Goal: Transaction & Acquisition: Purchase product/service

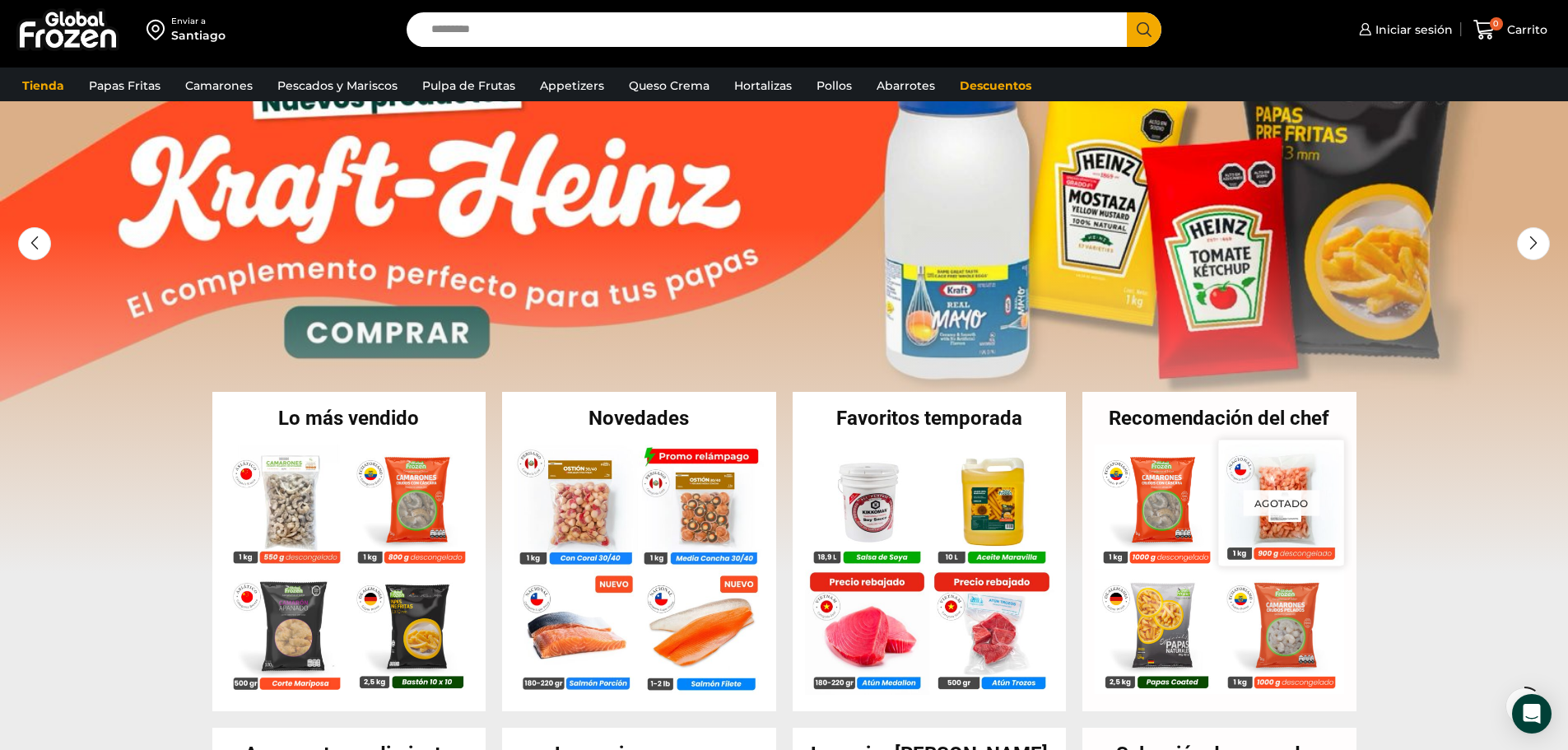
scroll to position [164, 0]
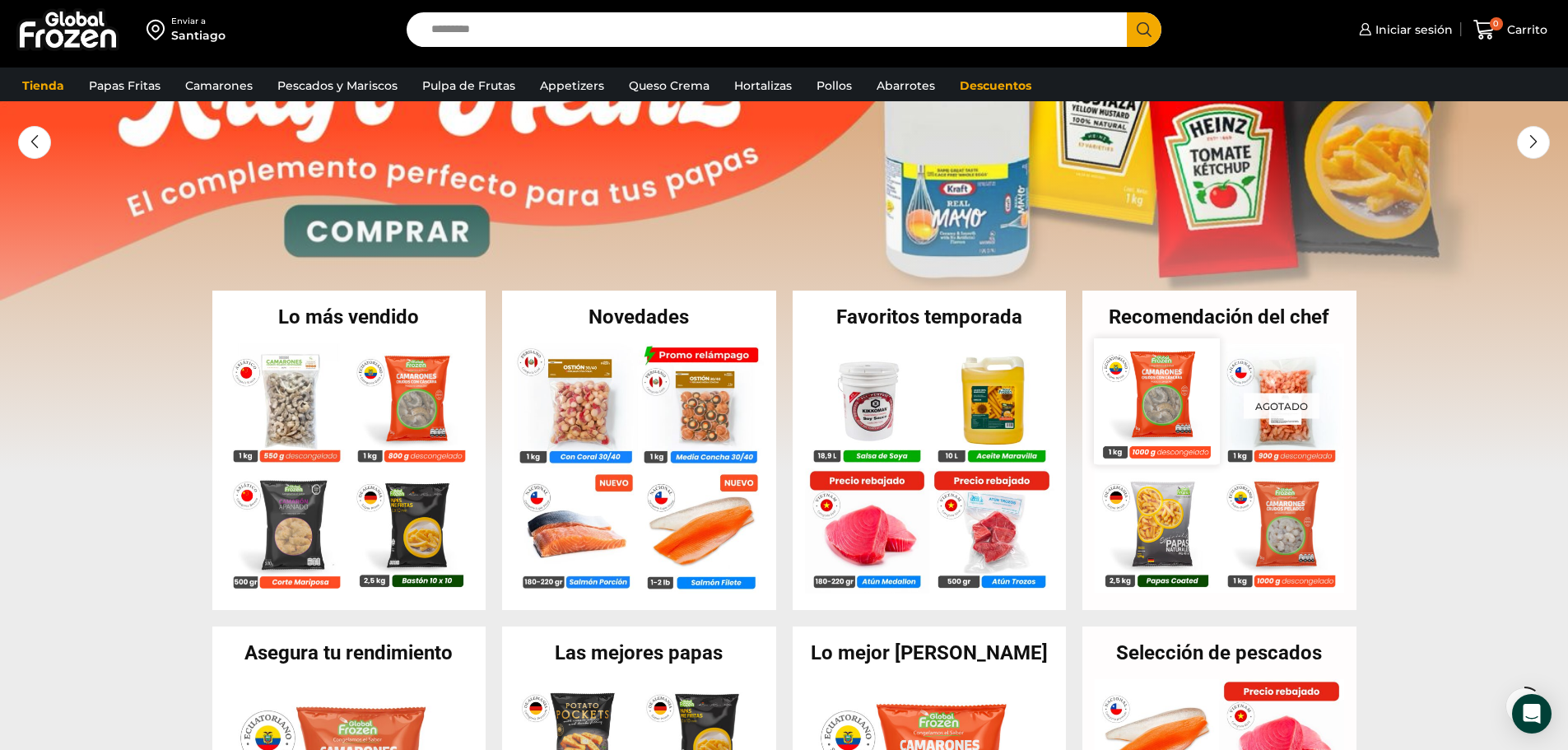
click at [1176, 403] on img at bounding box center [1156, 401] width 125 height 125
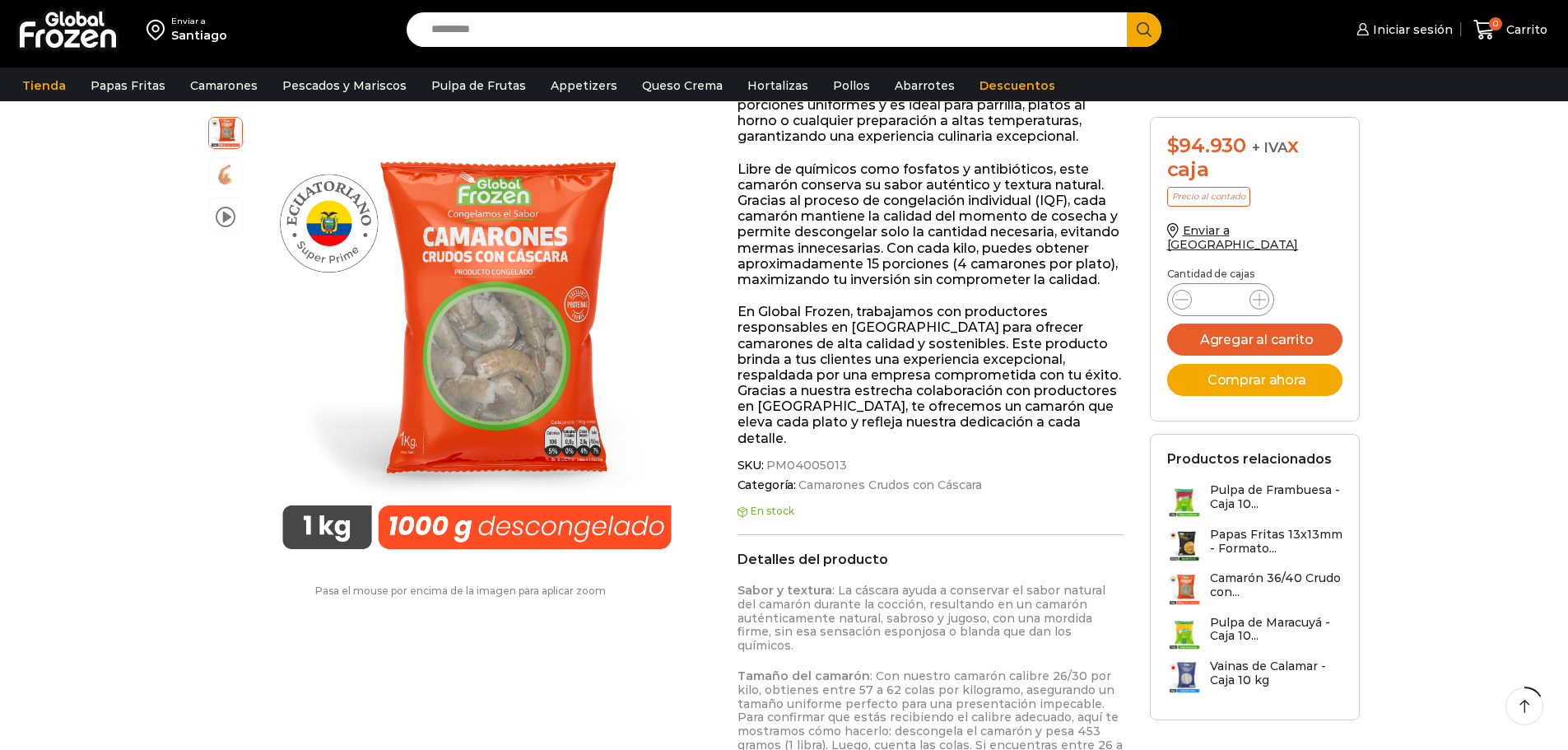
scroll to position [494, 0]
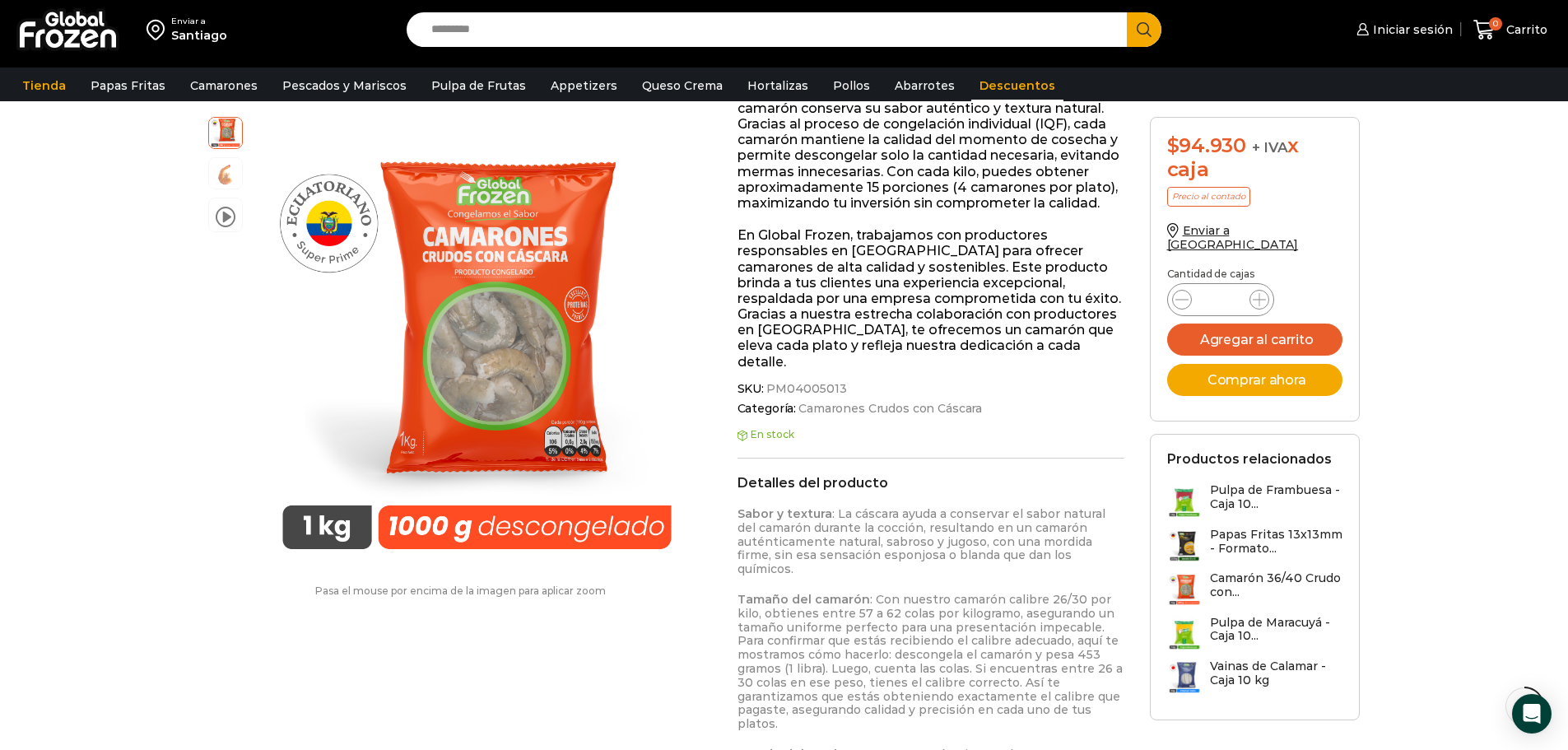
click at [984, 96] on link "Descuentos" at bounding box center [1017, 85] width 92 height 32
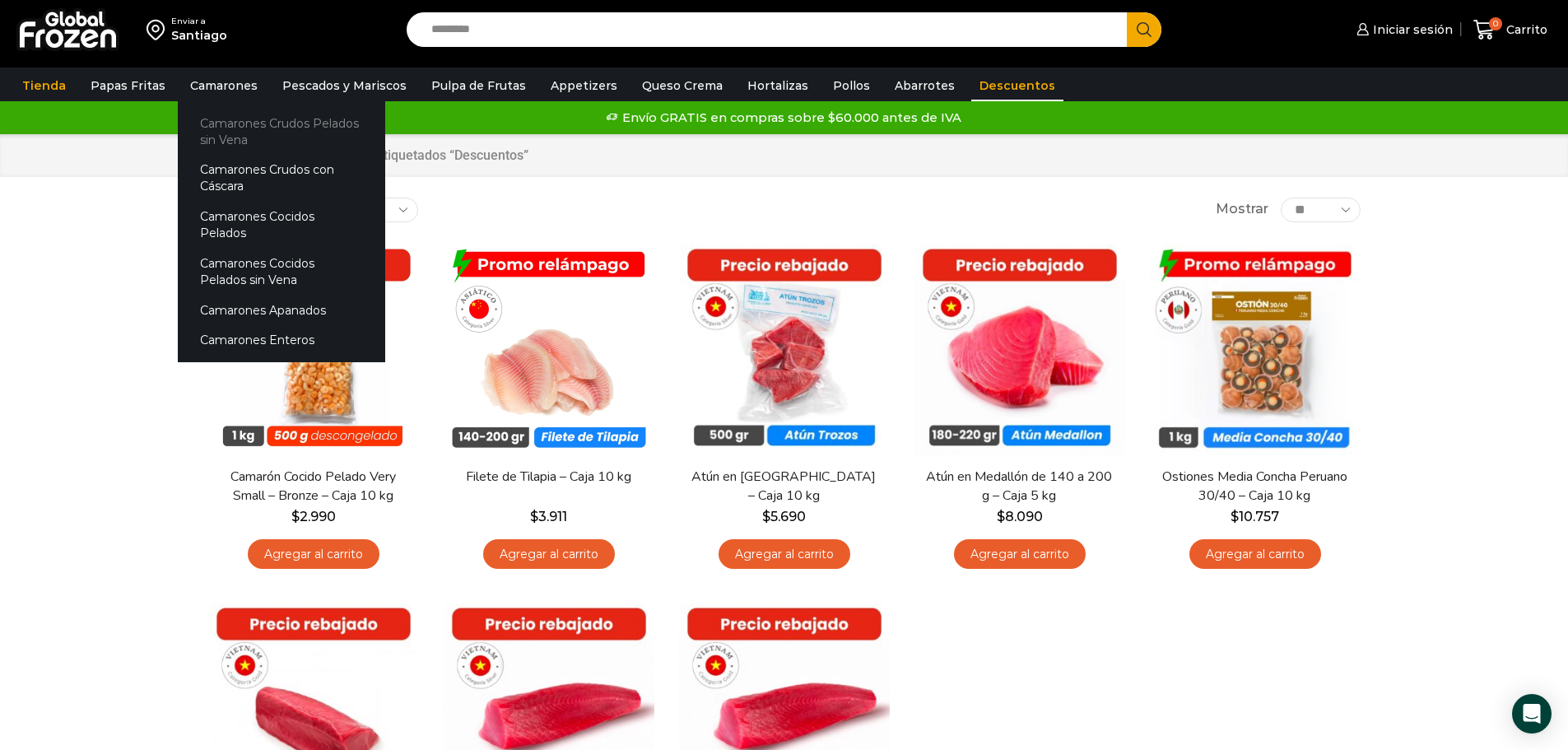
click at [228, 136] on link "Camarones Crudos Pelados sin Vena" at bounding box center [281, 130] width 207 height 47
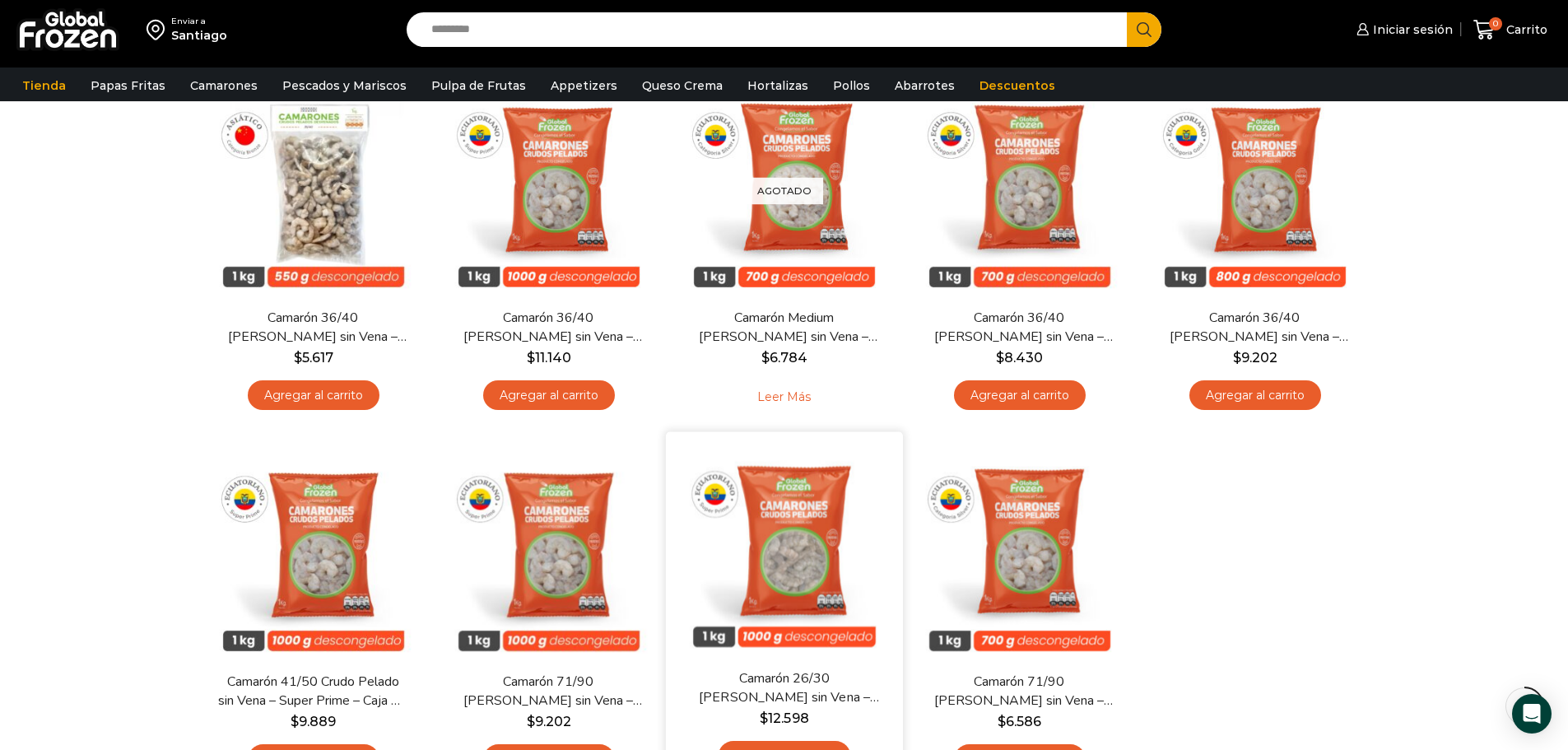
scroll to position [247, 0]
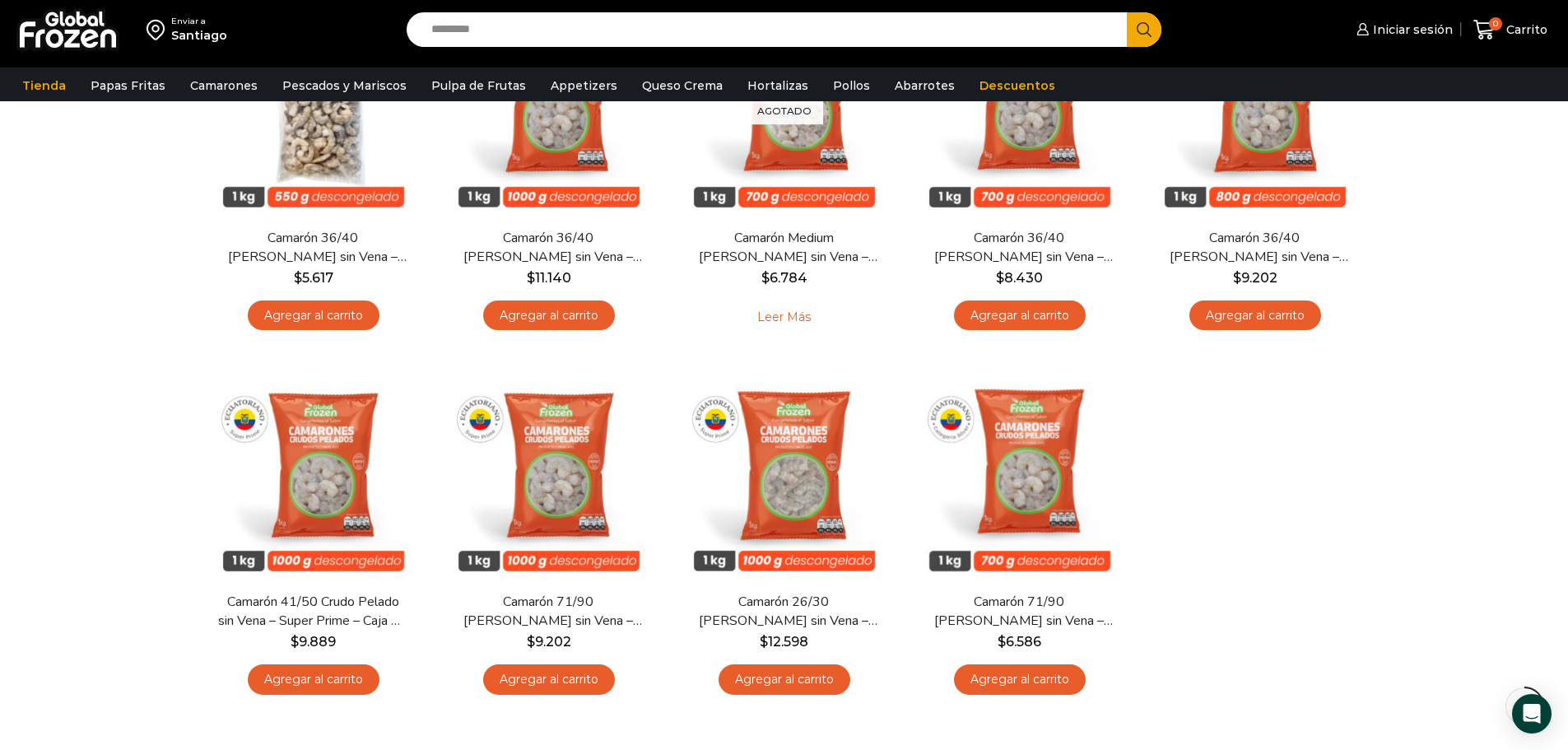
click at [1235, 545] on div "En stock Vista Rápida Camarón 36/40 Crudo Pelado sin Vena – Bronze – Caja 10 kg…" at bounding box center [784, 355] width 1177 height 724
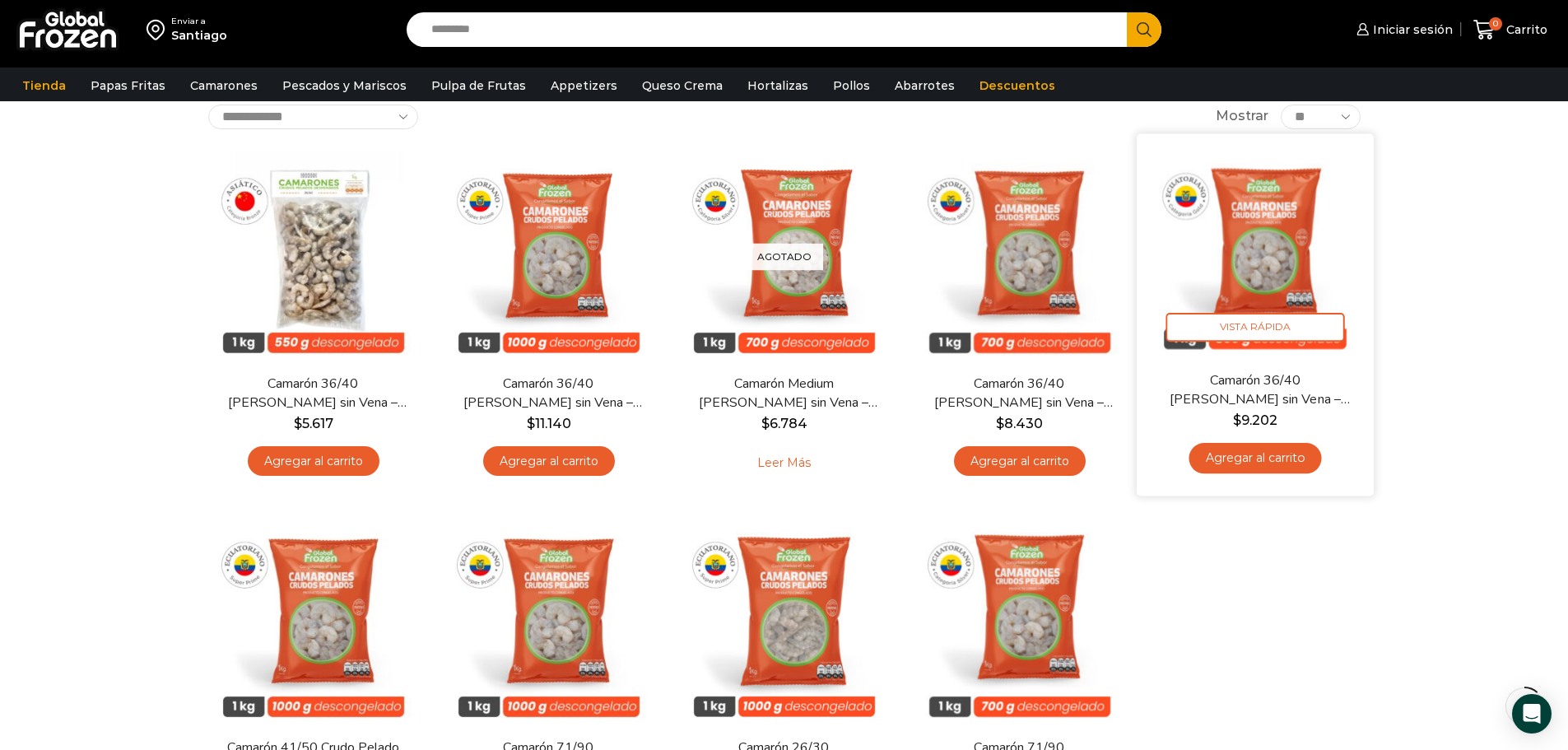
scroll to position [83, 0]
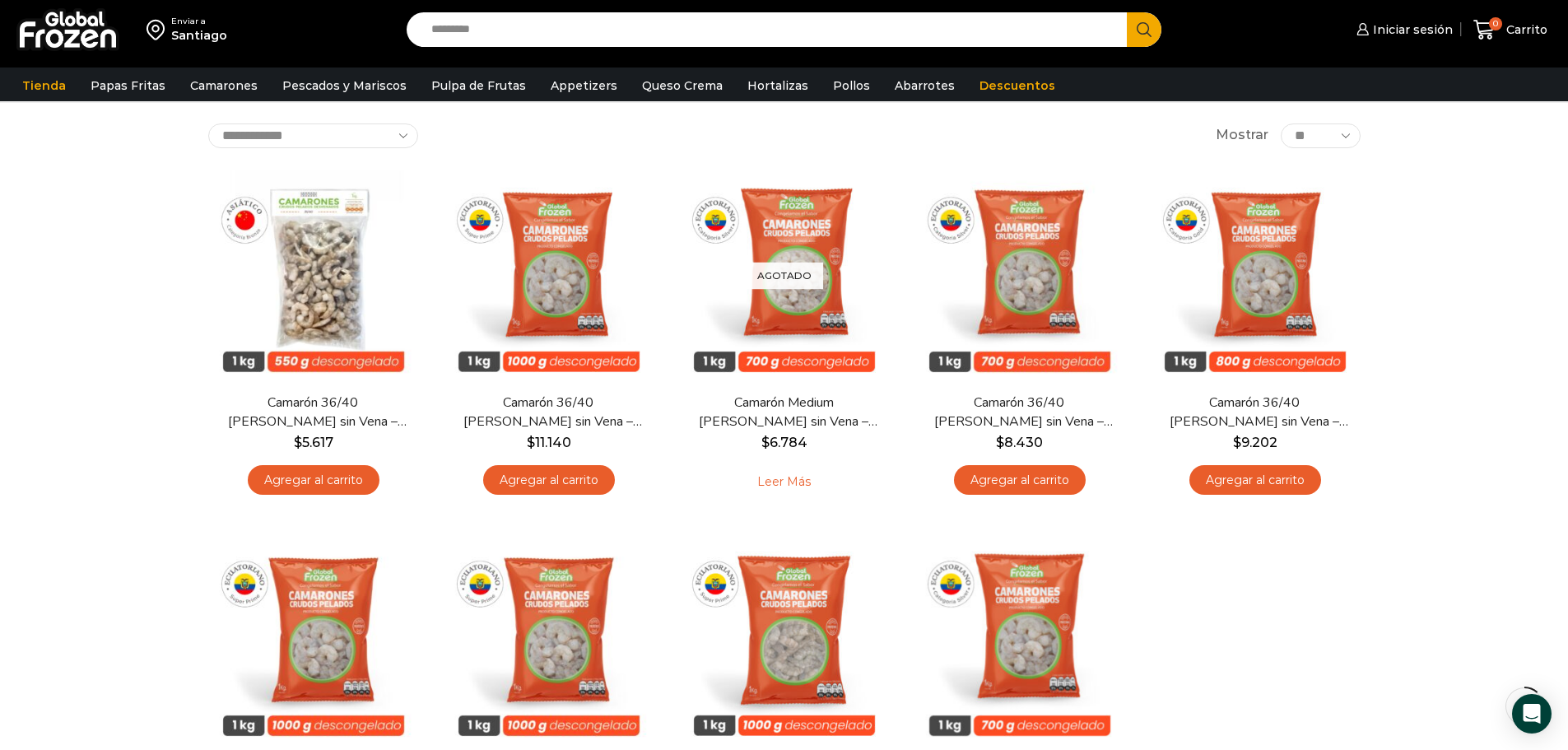
click at [1515, 425] on div "Enviar a Santiago Search input Search Iniciar sesión" at bounding box center [784, 467] width 1568 height 1100
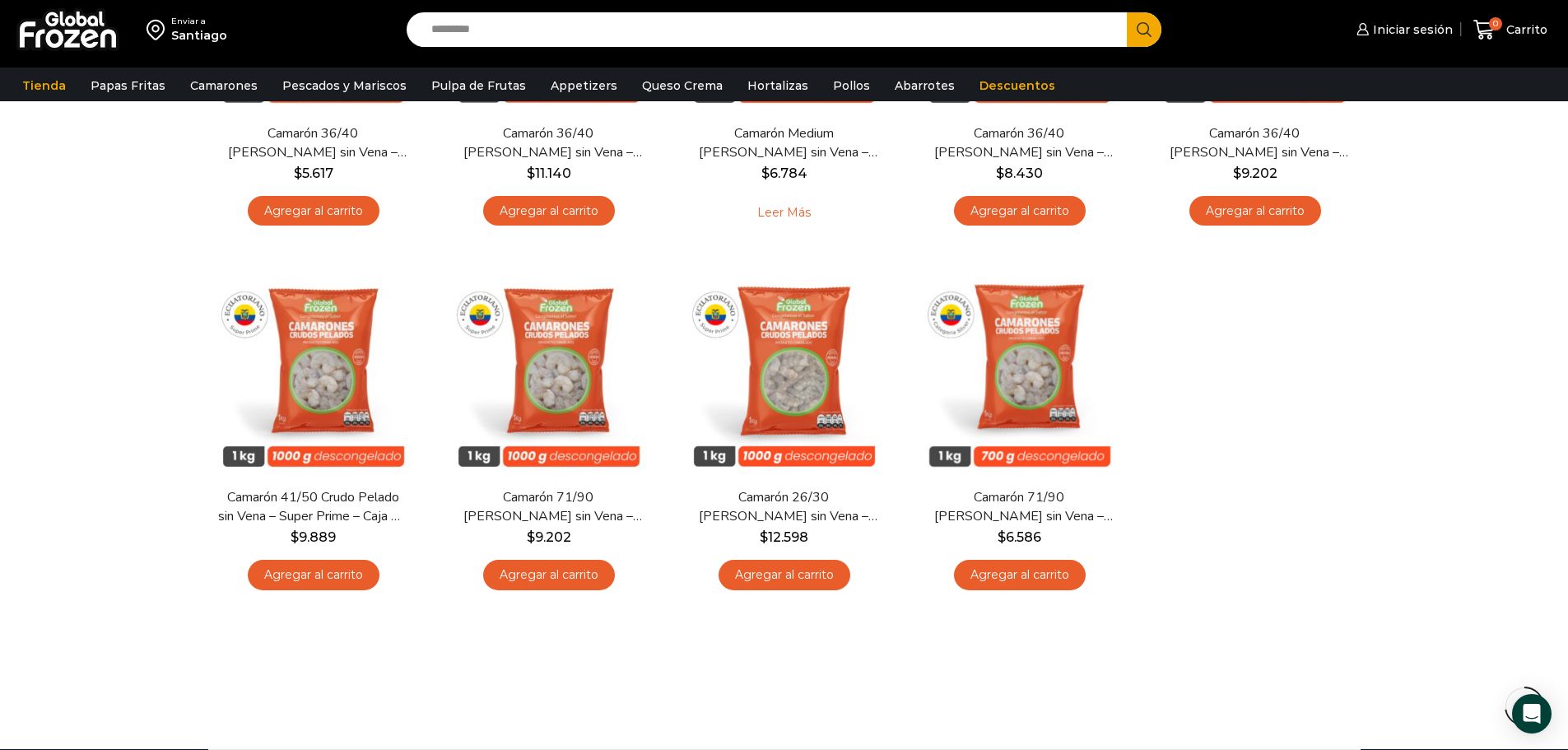
scroll to position [0, 0]
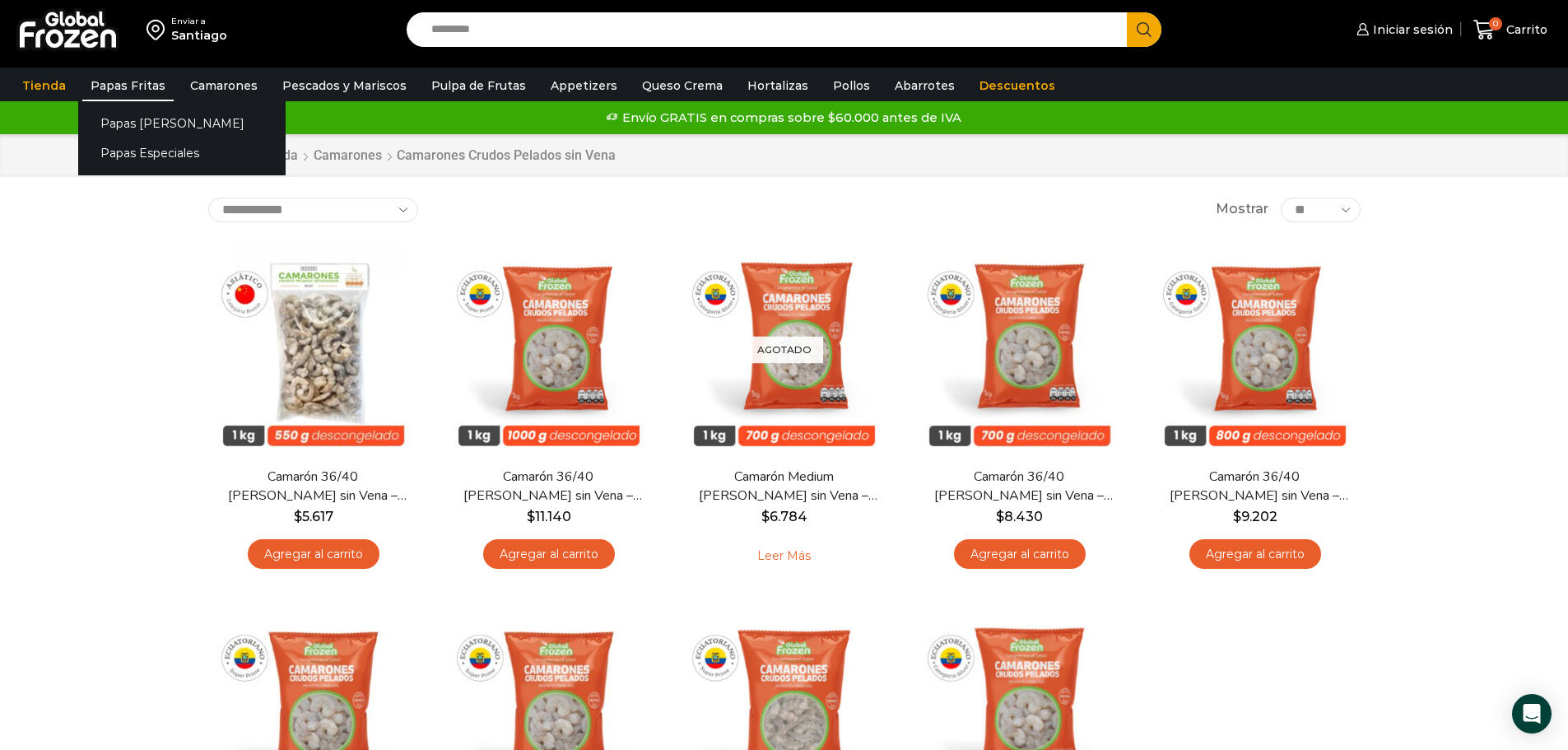
click at [130, 79] on link "Papas Fritas" at bounding box center [128, 85] width 91 height 32
